Goal: Transaction & Acquisition: Purchase product/service

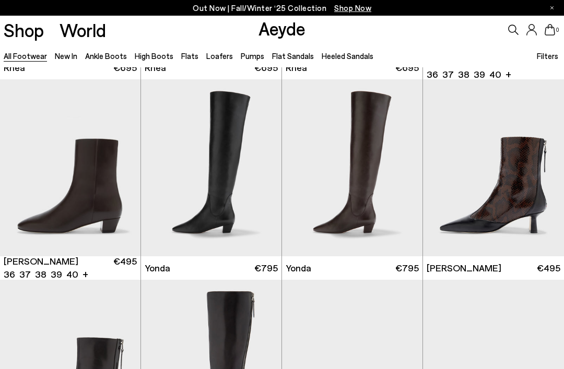
scroll to position [1825, 0]
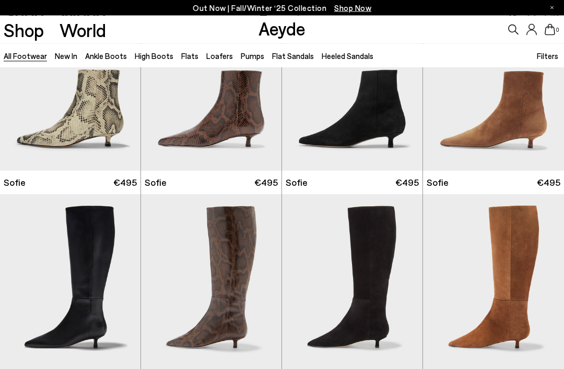
scroll to position [2696, 0]
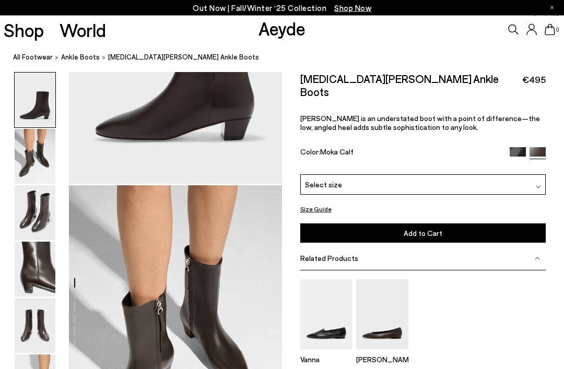
scroll to position [103, 0]
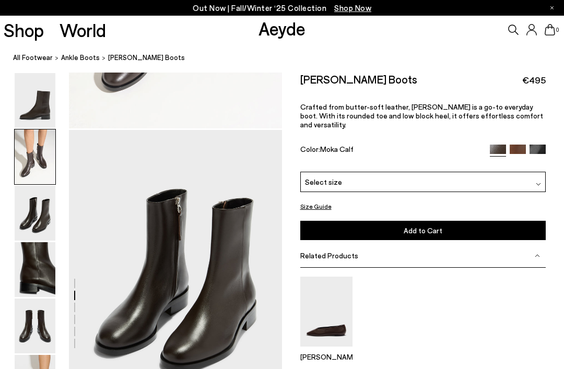
scroll to position [572, 0]
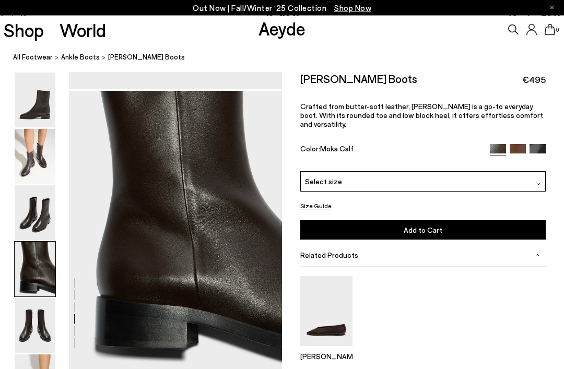
click at [31, 262] on img at bounding box center [35, 269] width 41 height 55
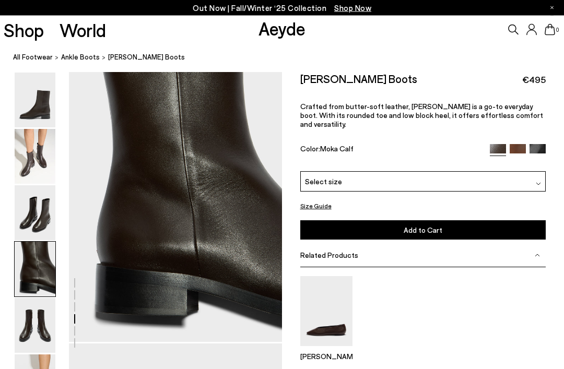
click at [34, 120] on img at bounding box center [35, 100] width 41 height 55
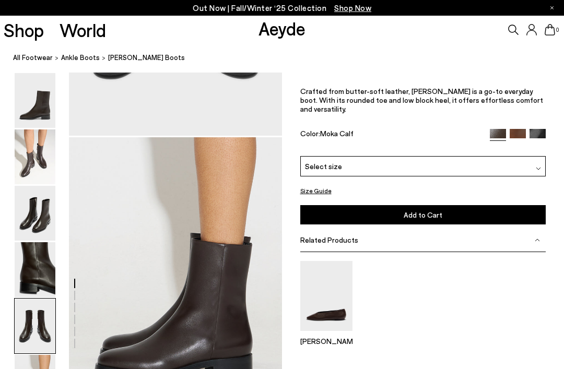
scroll to position [1363, 0]
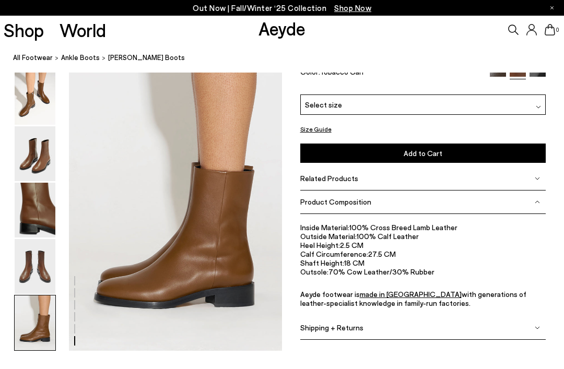
scroll to position [1440, 0]
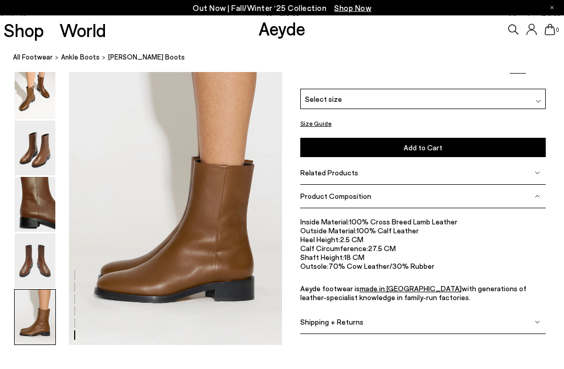
click at [31, 292] on img at bounding box center [35, 317] width 41 height 55
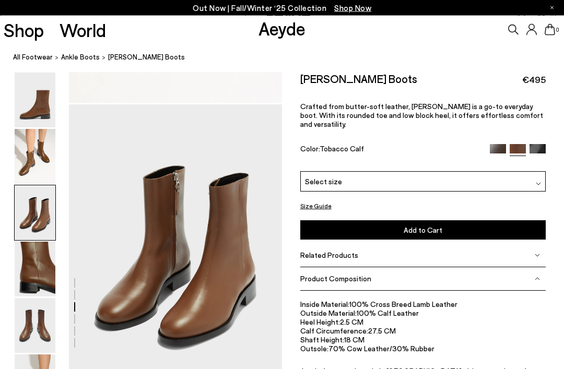
scroll to position [530, 0]
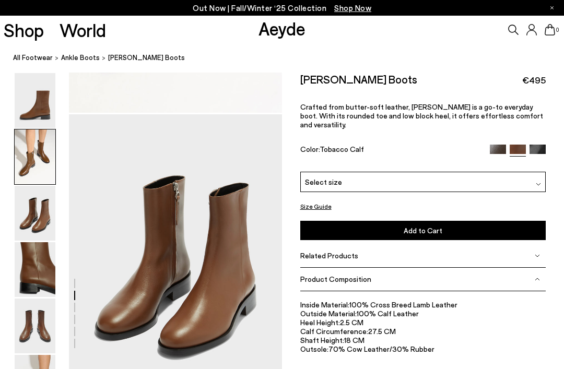
click at [27, 58] on link "All Footwear" at bounding box center [33, 57] width 40 height 11
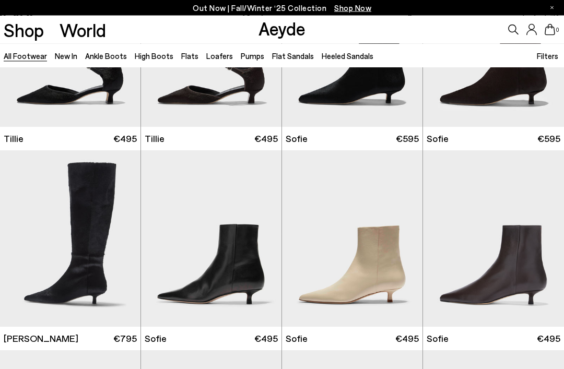
scroll to position [2321, 0]
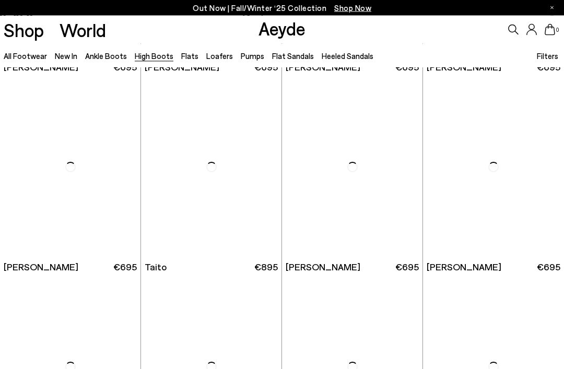
scroll to position [1558, 0]
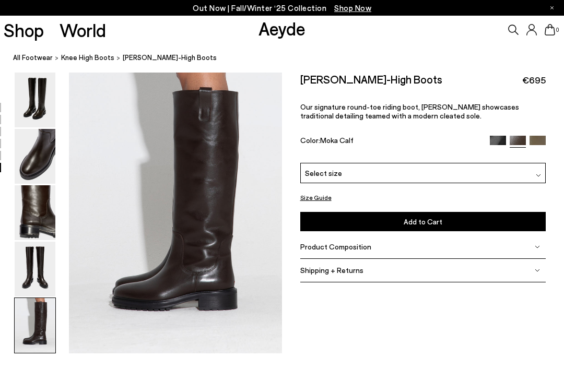
scroll to position [1364, 0]
